Goal: Book appointment/travel/reservation

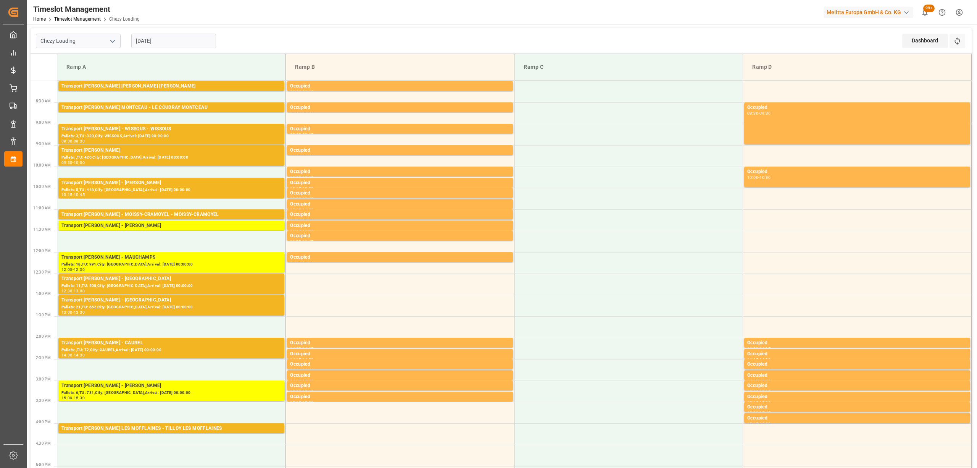
click at [269, 31] on div "Chezy Loading 09-09-2025 Dashboard View Dashboard Refresh Time Slots" at bounding box center [501, 41] width 941 height 26
click at [961, 37] on icon at bounding box center [958, 41] width 8 height 8
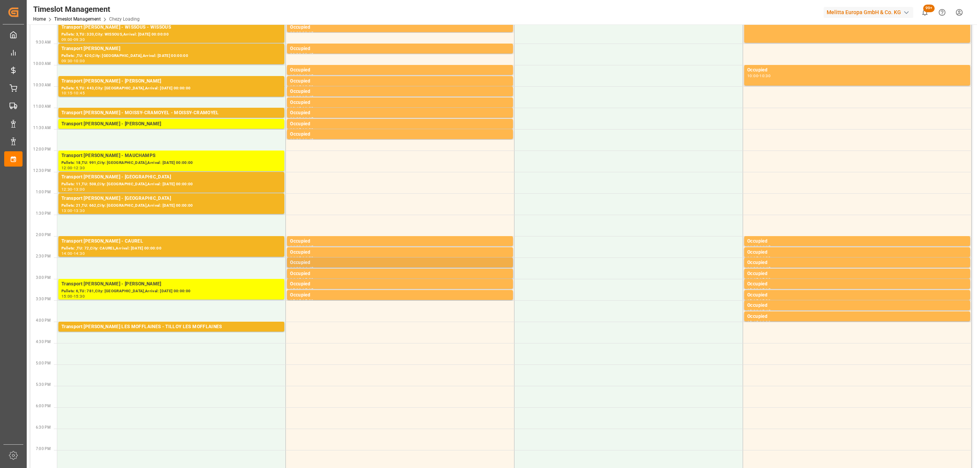
scroll to position [203, 0]
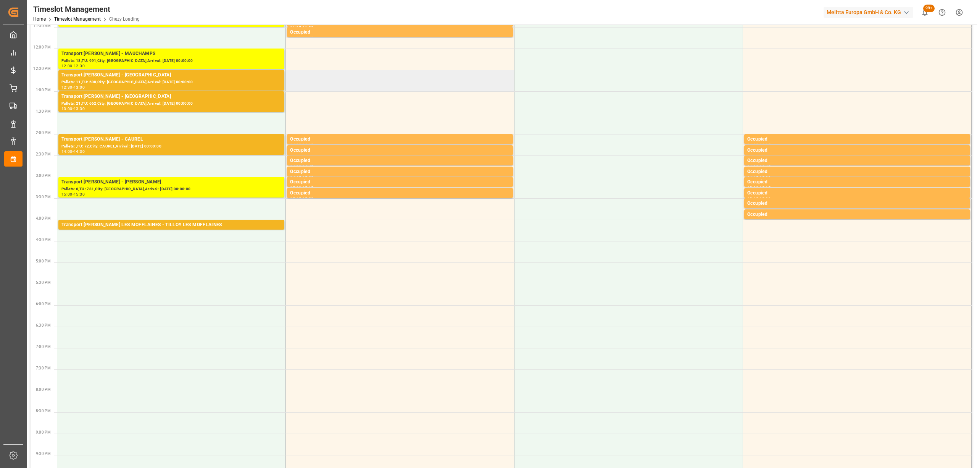
click at [483, 90] on td at bounding box center [400, 80] width 229 height 21
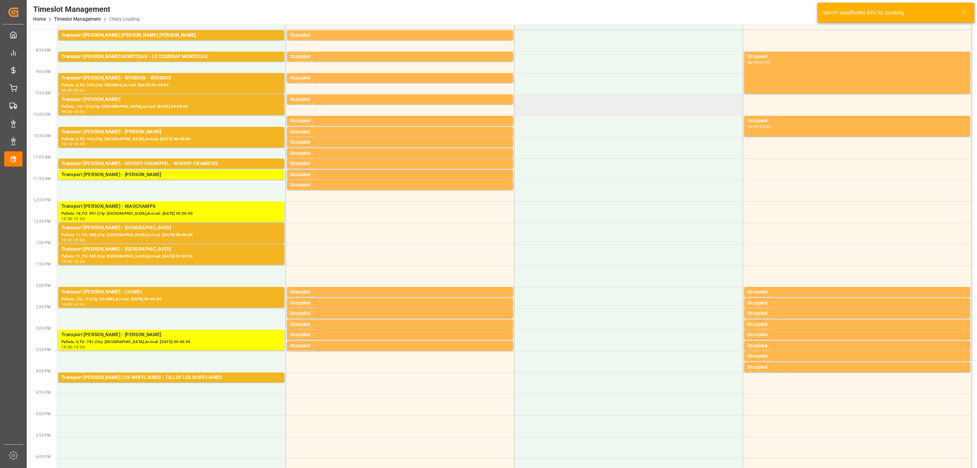
scroll to position [0, 0]
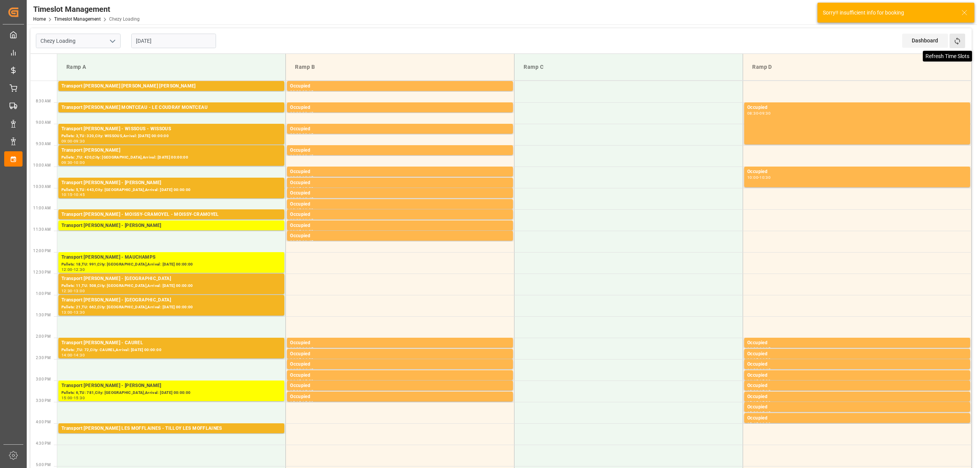
click at [958, 43] on icon at bounding box center [957, 40] width 5 height 7
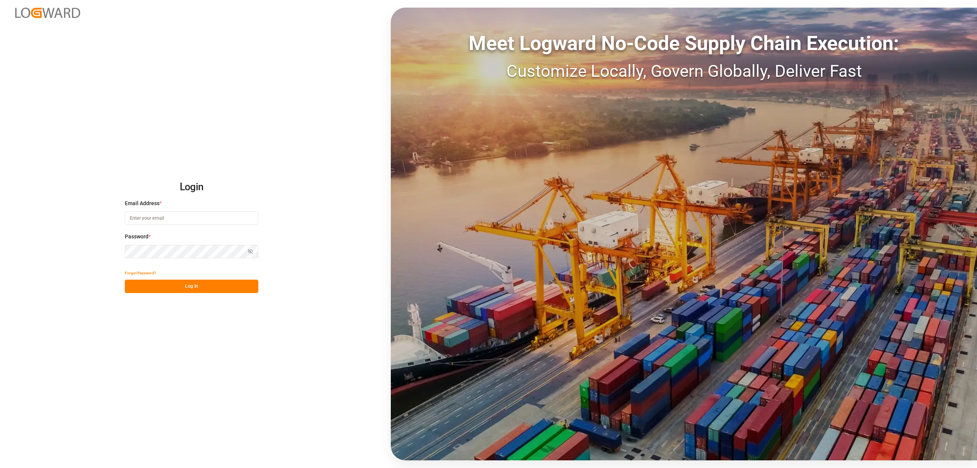
type input "[EMAIL_ADDRESS][PERSON_NAME][DOMAIN_NAME]"
click at [231, 286] on button "Log In" at bounding box center [192, 285] width 134 height 13
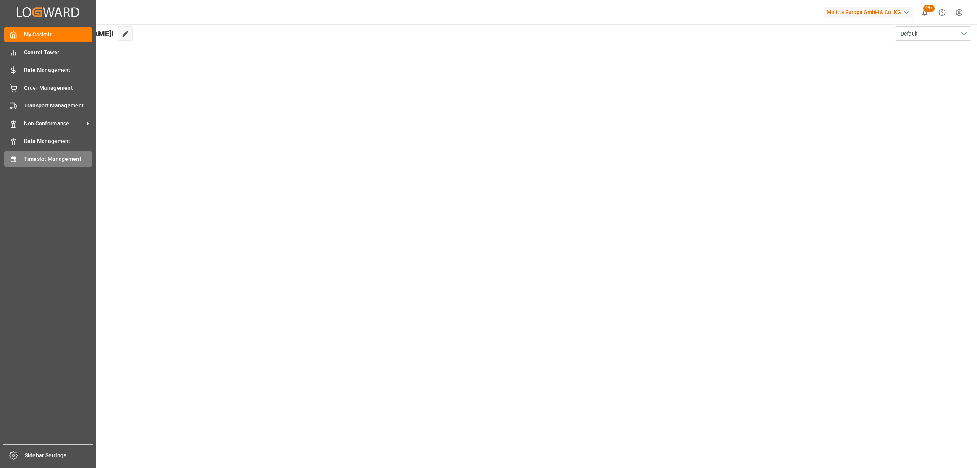
click at [23, 155] on div "Timeslot Management Timeslot Management" at bounding box center [48, 158] width 88 height 15
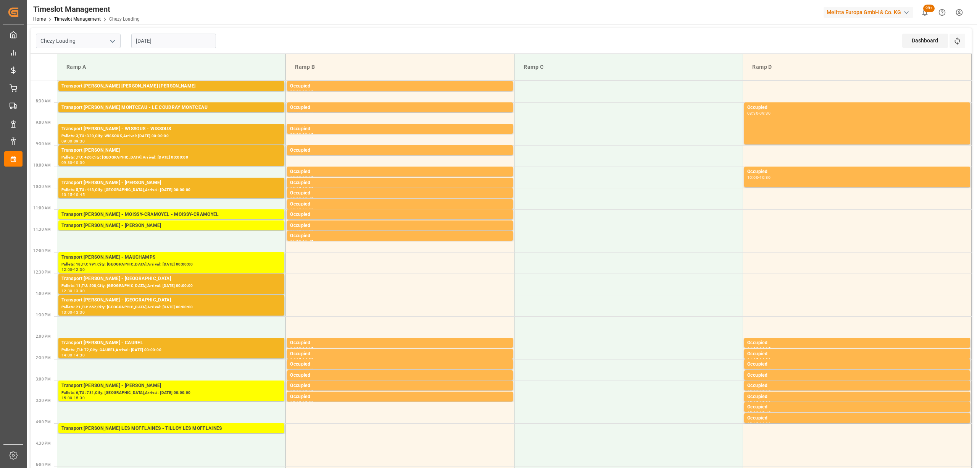
click at [265, 14] on div "Timeslot Management Home Timeslot Management Chezy Loading Melitta Europa GmbH …" at bounding box center [499, 12] width 956 height 24
click at [429, 22] on div "Timeslot Management Home Timeslot Management Chezy Loading Melitta Europa GmbH …" at bounding box center [501, 234] width 949 height 468
click at [955, 36] on button "Refresh Time Slots" at bounding box center [958, 41] width 16 height 15
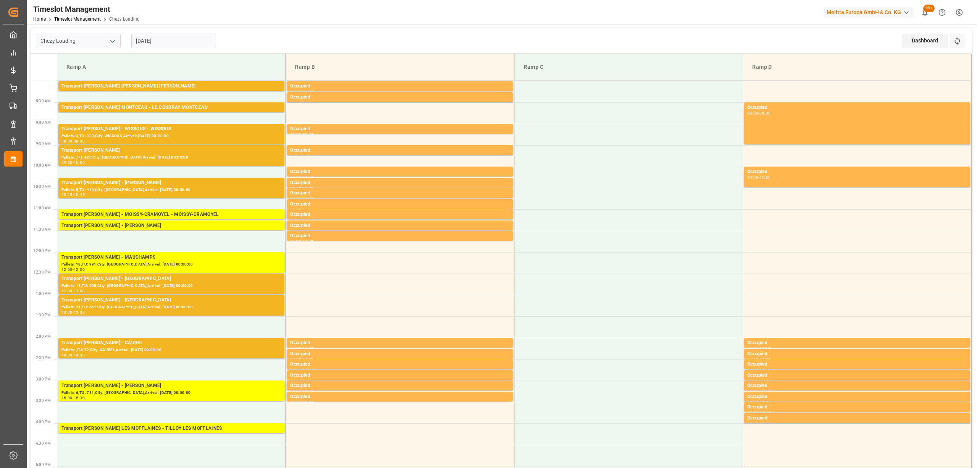
click at [961, 51] on div "Refresh Time Slots" at bounding box center [958, 44] width 17 height 20
click at [961, 44] on button "Refresh Time Slots" at bounding box center [958, 41] width 16 height 15
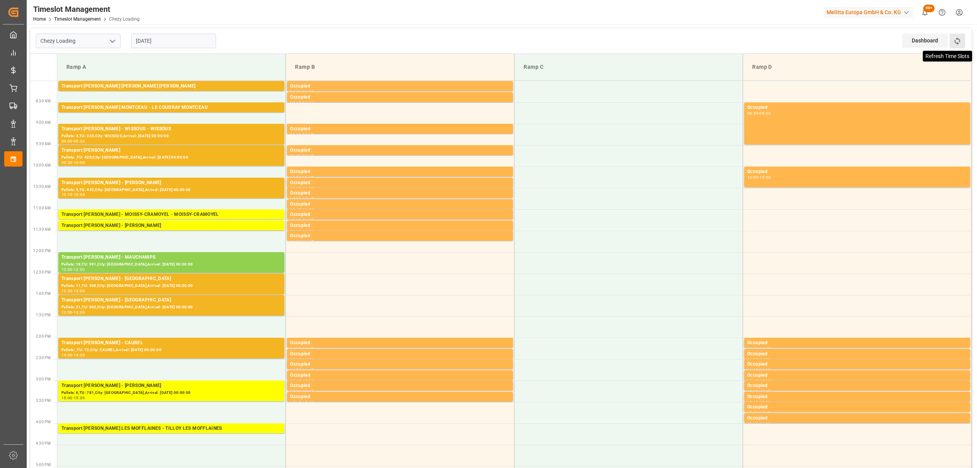
click at [961, 37] on icon at bounding box center [958, 41] width 8 height 8
click at [452, 194] on div "Occupied" at bounding box center [400, 193] width 220 height 8
click at [962, 43] on button "Refresh Time Slots" at bounding box center [958, 41] width 16 height 15
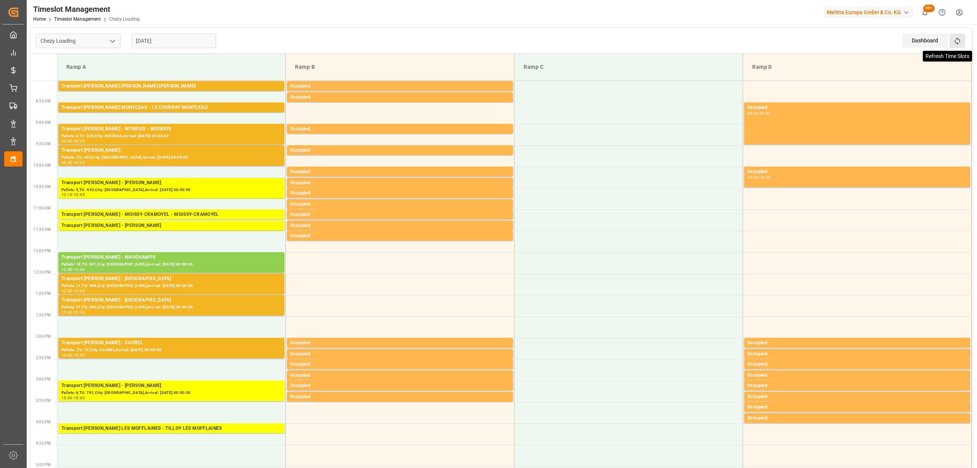
drag, startPoint x: 949, startPoint y: 42, endPoint x: 955, endPoint y: 43, distance: 6.2
click at [955, 43] on div "Dashboard View Dashboard Refresh Time Slots" at bounding box center [936, 40] width 69 height 25
click at [956, 44] on icon at bounding box center [958, 41] width 8 height 8
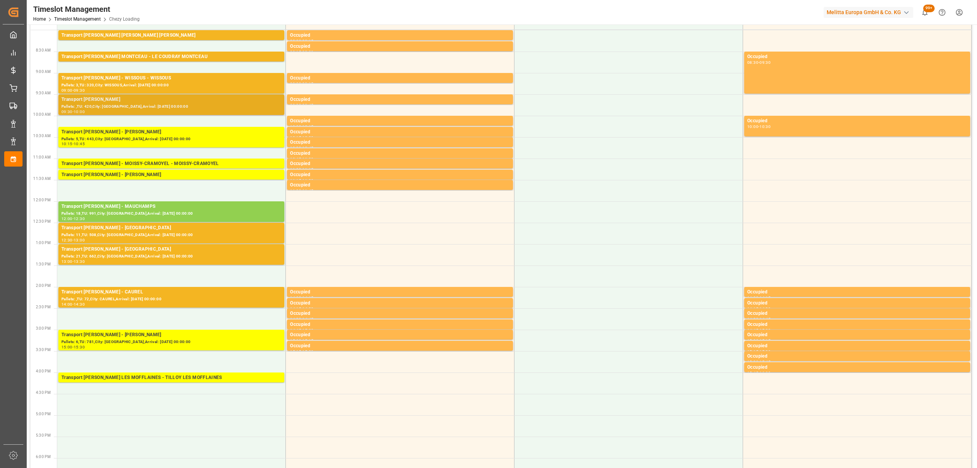
click at [156, 100] on div "Transport [PERSON_NAME]" at bounding box center [171, 100] width 220 height 8
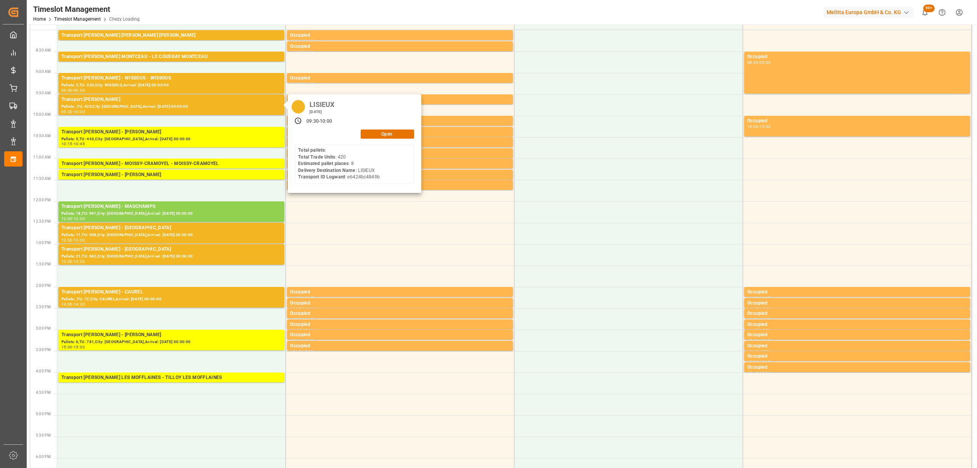
click at [405, 138] on div "LISIEUX [DATE] 09:30 - 10:00 Open Total pallets : Total Trade Units : 420 Estim…" at bounding box center [355, 143] width 134 height 98
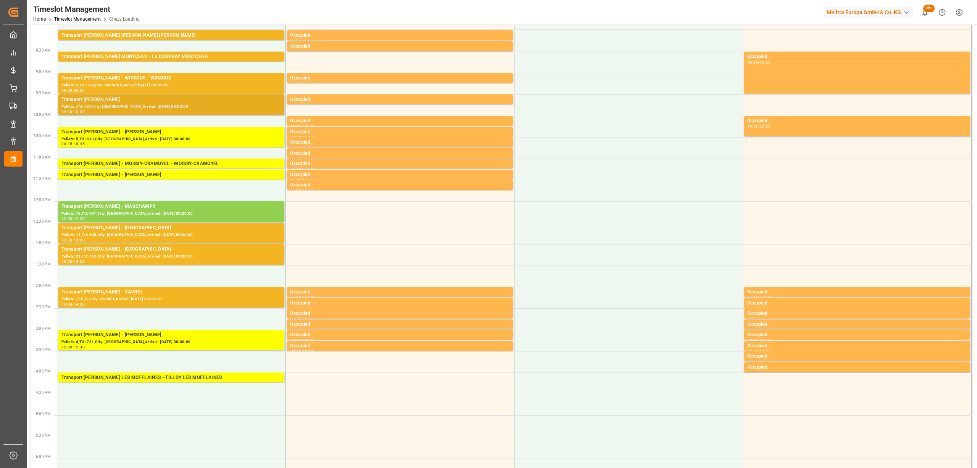
click at [186, 101] on div "Transport [PERSON_NAME]" at bounding box center [171, 100] width 220 height 8
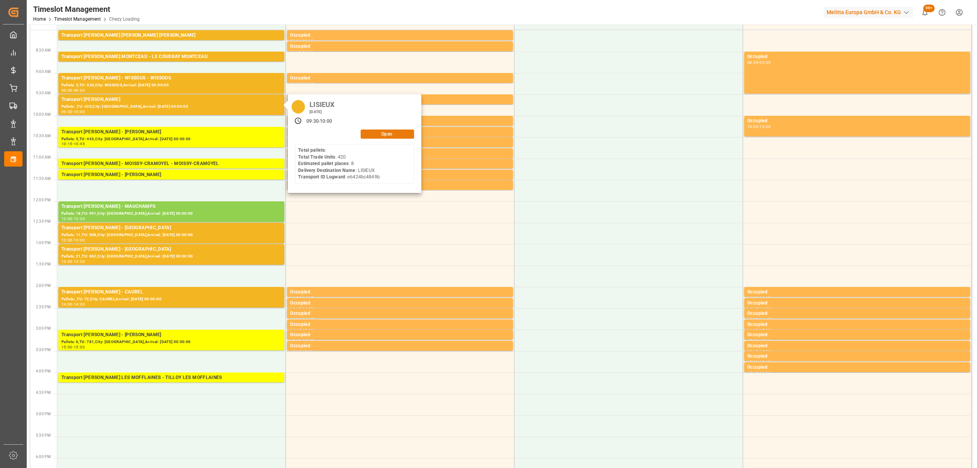
click at [376, 132] on button "Open" at bounding box center [387, 133] width 53 height 9
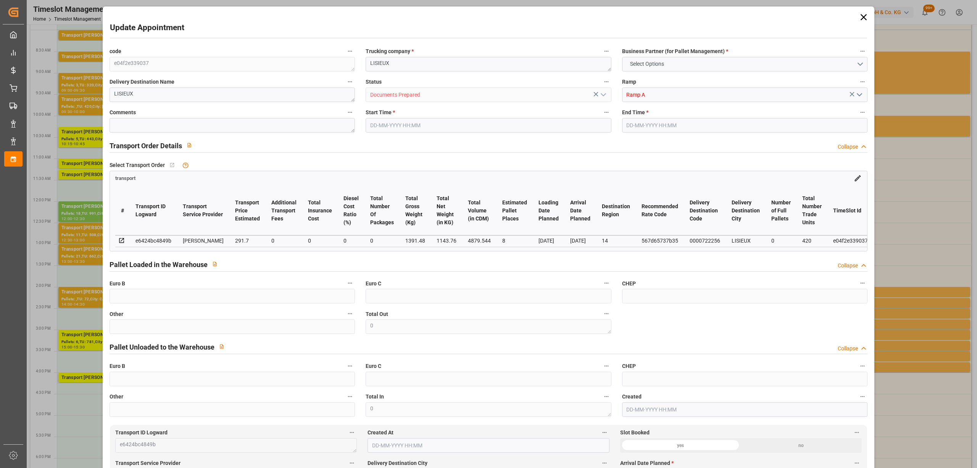
type input "8"
type input "291.7"
type input "0"
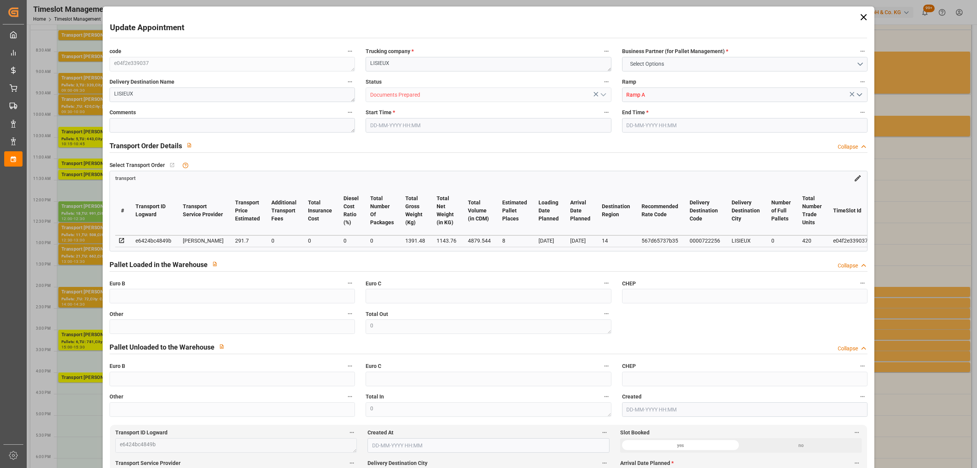
type input "281.8405"
type input "-9.8595"
type input "0"
type input "1143.76"
type input "2127.48"
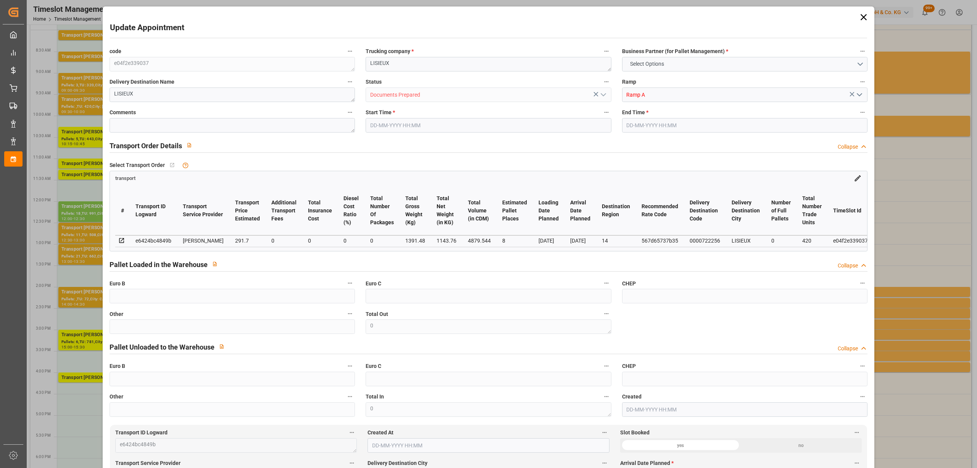
type input "4879.544"
type input "14"
type input "0"
type input "420"
type input "32"
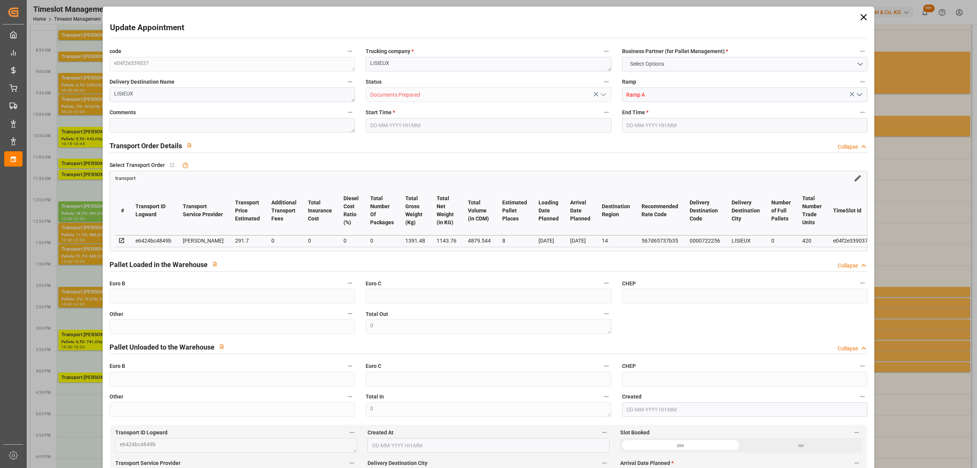
type input "101"
type input "1391.48"
type input "0"
type input "4710.8598"
type input "0"
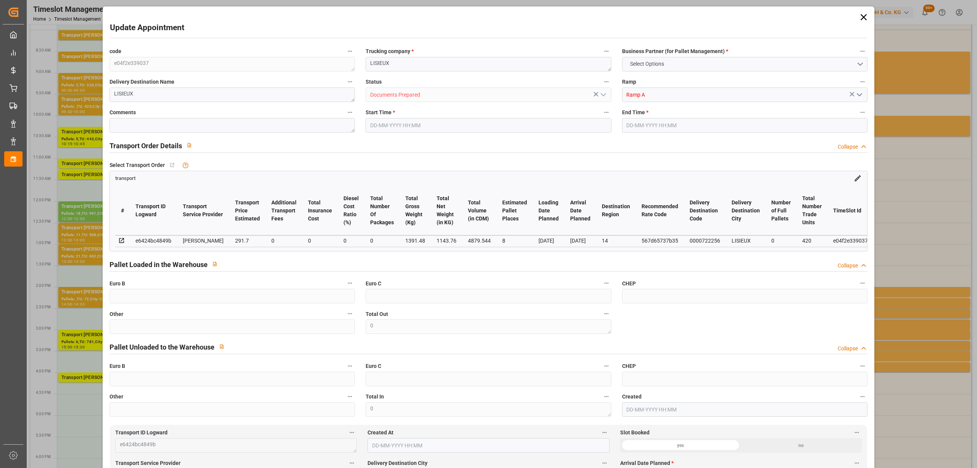
type input "0"
type input "21"
type input "35"
type input "[DATE] 09:30"
type input "[DATE] 10:00"
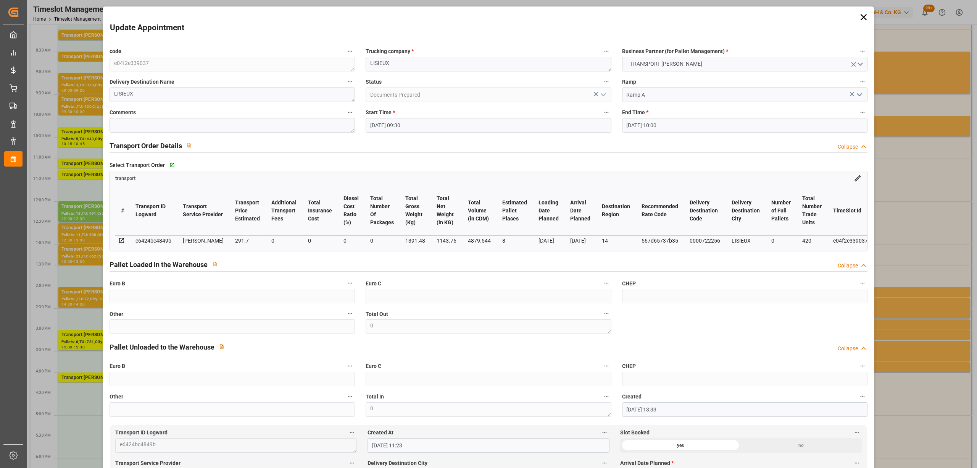
type input "[DATE] 13:33"
type input "[DATE] 11:23"
type input "[DATE]"
click at [366, 63] on textarea "LISIEUX" at bounding box center [488, 64] width 245 height 15
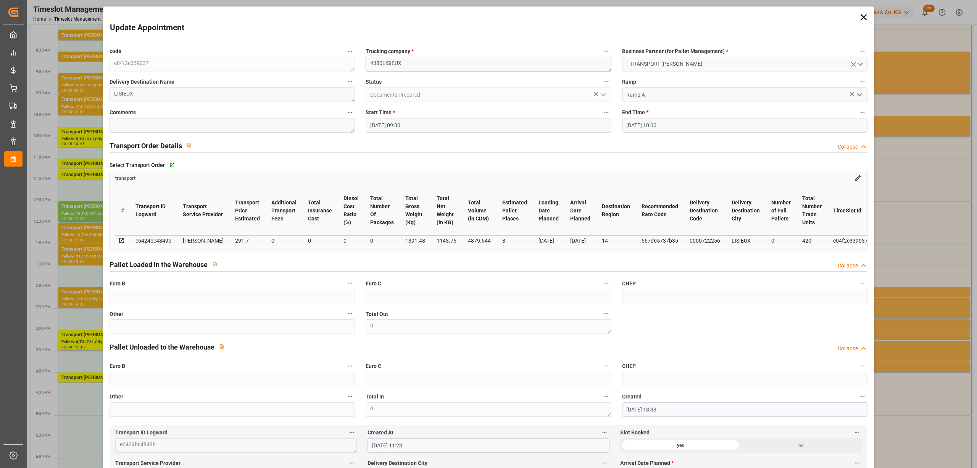
type textarea "4380 LISIEUX"
